Goal: Transaction & Acquisition: Purchase product/service

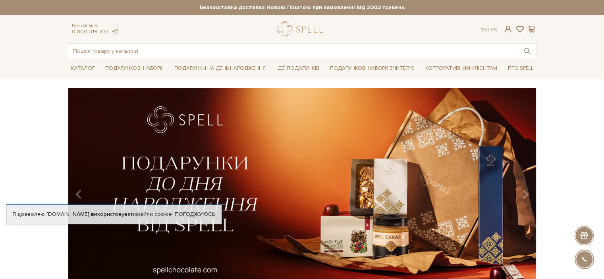
click at [576, 163] on div "slide 2 of 3" at bounding box center [302, 189] width 604 height 202
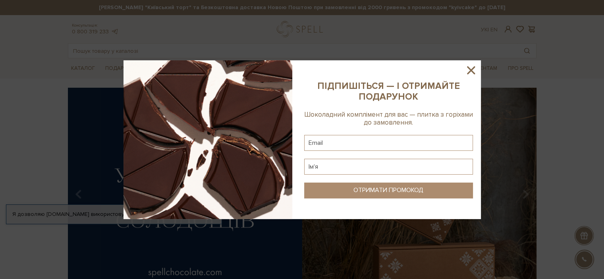
click at [471, 69] on icon at bounding box center [471, 70] width 8 height 8
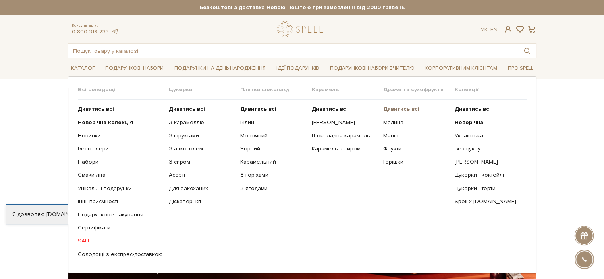
click at [399, 106] on b "Дивитись всі" at bounding box center [401, 109] width 36 height 7
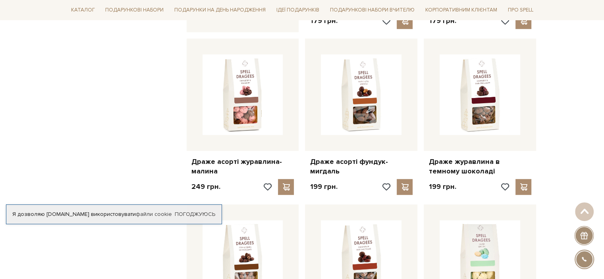
scroll to position [455, 0]
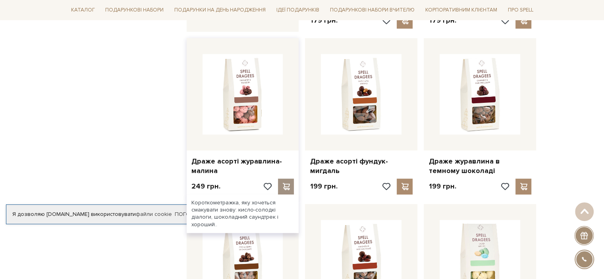
click at [288, 181] on div at bounding box center [286, 187] width 16 height 16
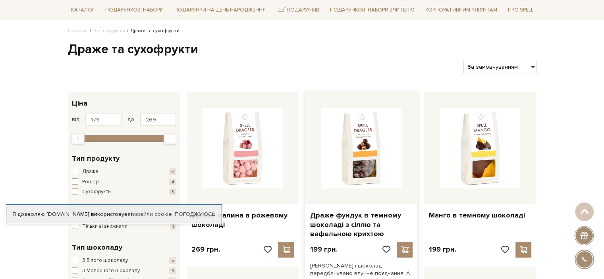
scroll to position [2, 0]
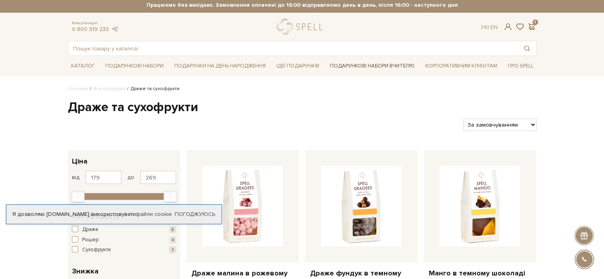
click at [334, 66] on link "Подарункові набори Вчителю" at bounding box center [372, 65] width 91 height 13
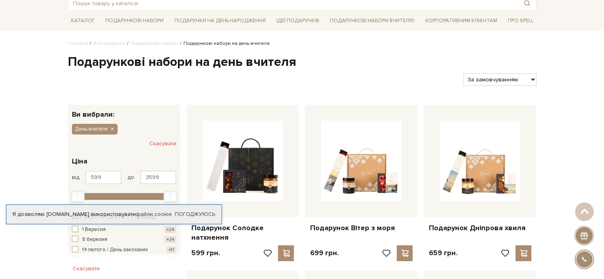
scroll to position [47, 0]
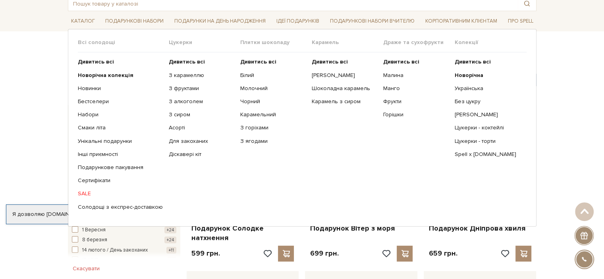
click at [171, 40] on span "Цукерки" at bounding box center [204, 42] width 71 height 7
click at [176, 60] on b "Дивитись всі" at bounding box center [187, 61] width 36 height 7
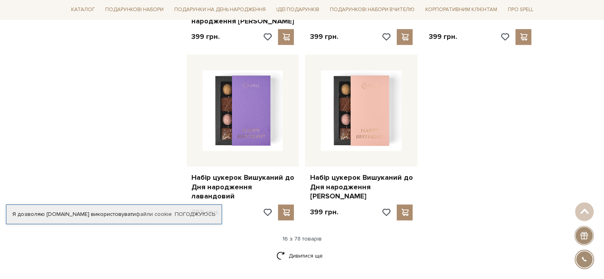
scroll to position [969, 0]
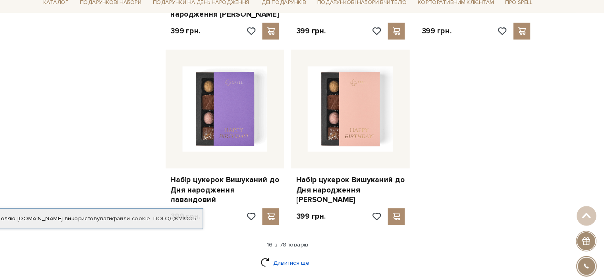
click at [308, 249] on link "Дивитися ще" at bounding box center [302, 256] width 52 height 14
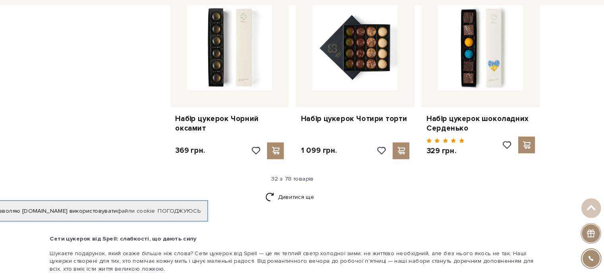
scroll to position [1886, 0]
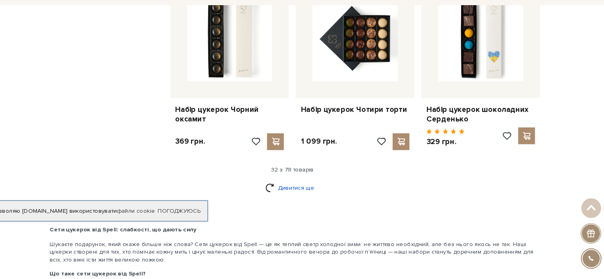
click at [308, 185] on link "Дивитися ще" at bounding box center [302, 192] width 52 height 14
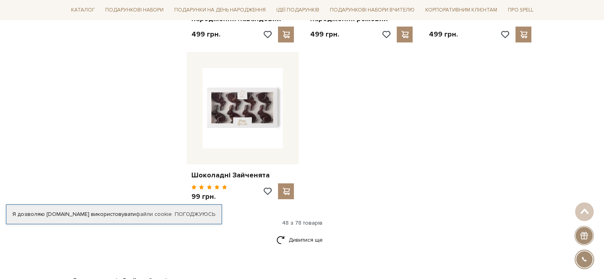
scroll to position [2901, 0]
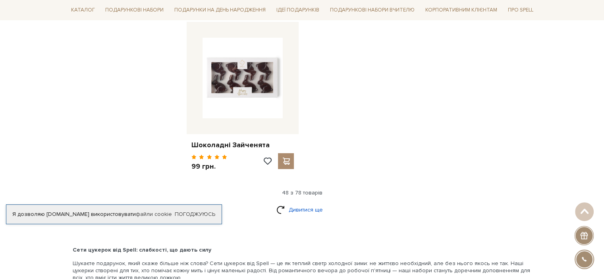
click at [296, 203] on link "Дивитися ще" at bounding box center [302, 210] width 52 height 14
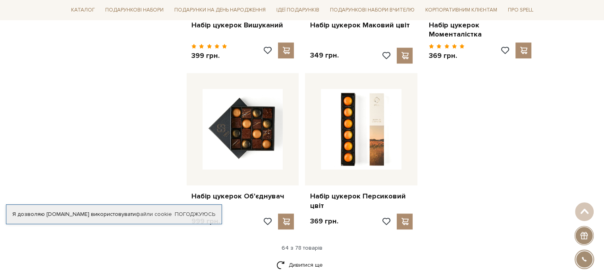
scroll to position [3709, 0]
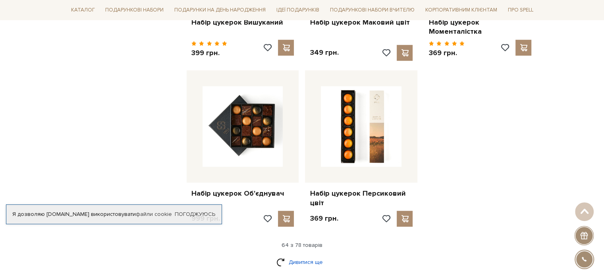
click at [313, 255] on link "Дивитися ще" at bounding box center [302, 262] width 52 height 14
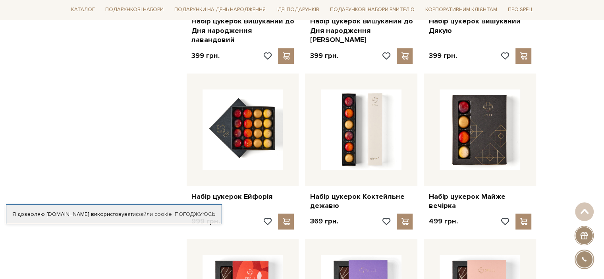
scroll to position [1125, 0]
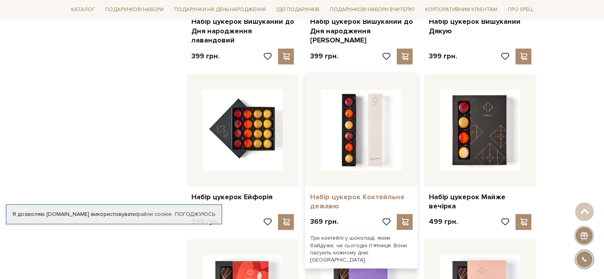
click at [359, 192] on link "Набір цукерок Коктейльне дежавю" at bounding box center [361, 201] width 103 height 19
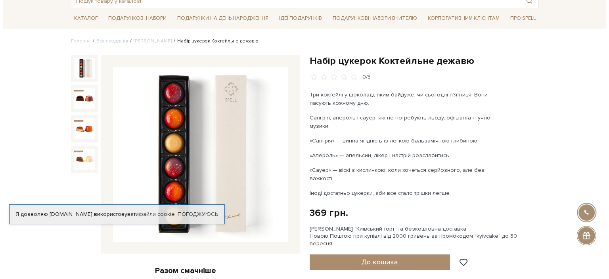
scroll to position [54, 0]
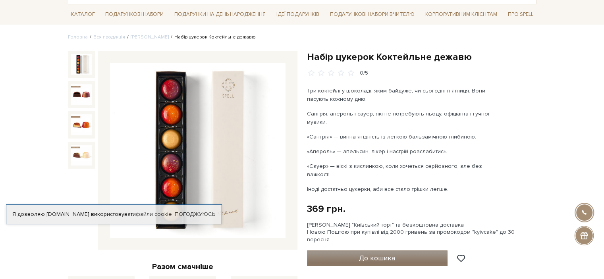
click at [367, 254] on span "До кошика" at bounding box center [377, 258] width 36 height 9
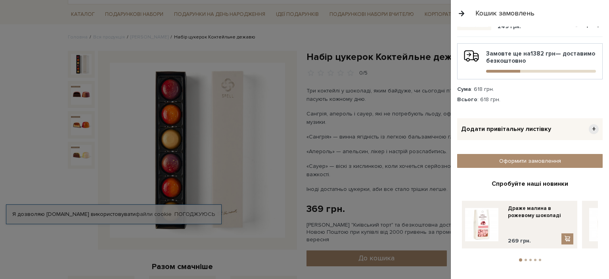
scroll to position [0, 0]
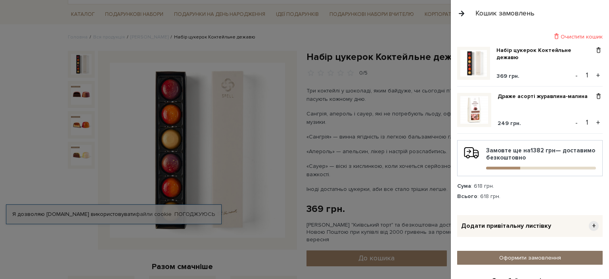
click at [513, 259] on link "Оформити замовлення" at bounding box center [531, 258] width 146 height 14
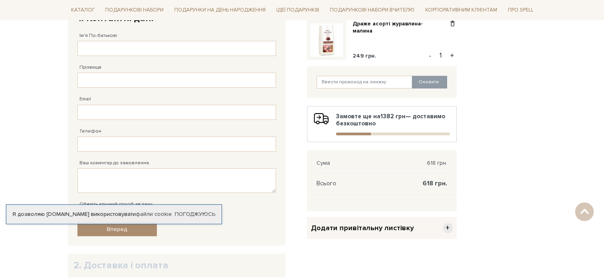
scroll to position [166, 0]
click at [368, 79] on input "text" at bounding box center [364, 81] width 96 height 13
type input "kyivcake"
click at [432, 83] on button "Оновити" at bounding box center [428, 81] width 35 height 13
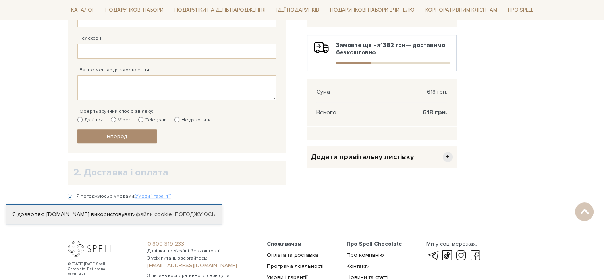
scroll to position [345, 0]
